Goal: Information Seeking & Learning: Learn about a topic

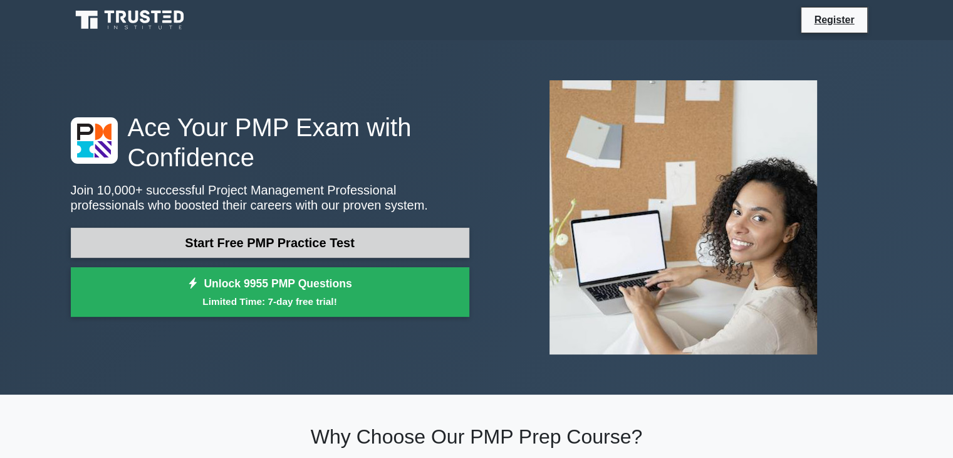
click at [266, 241] on link "Start Free PMP Practice Test" at bounding box center [270, 243] width 399 height 30
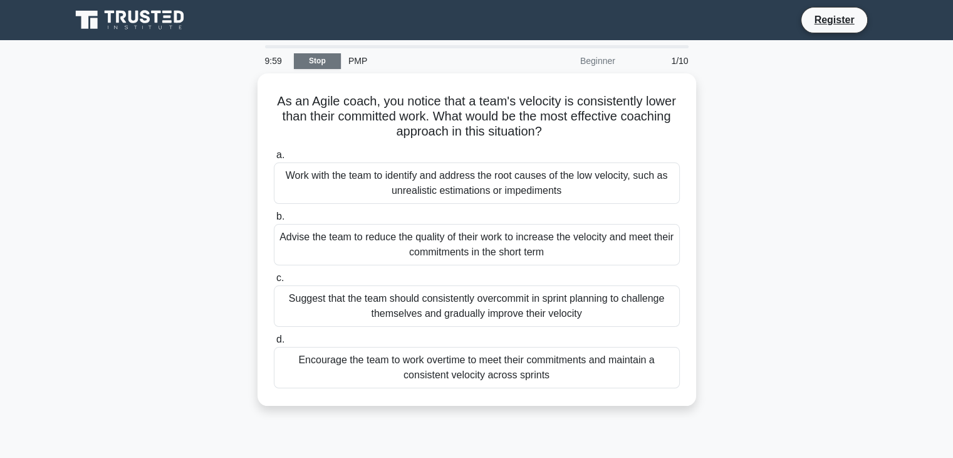
click at [322, 64] on link "Stop" at bounding box center [317, 61] width 47 height 16
